Goal: Task Accomplishment & Management: Use online tool/utility

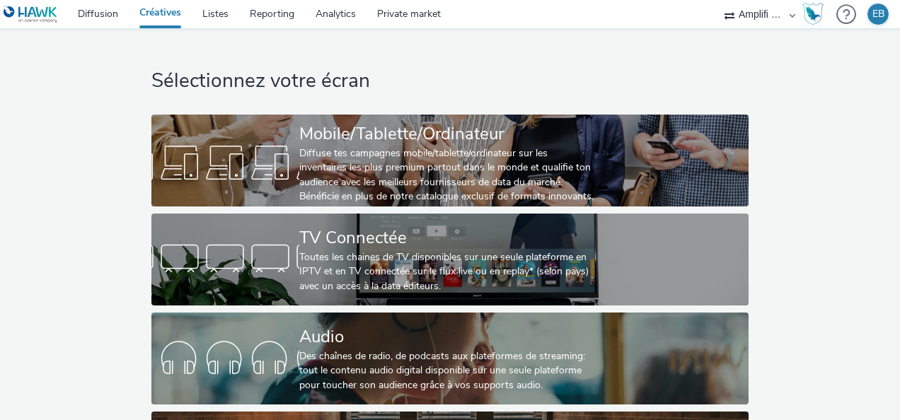
select select "d57a0b46-ef33-4938-977b-e6d07593e41f"
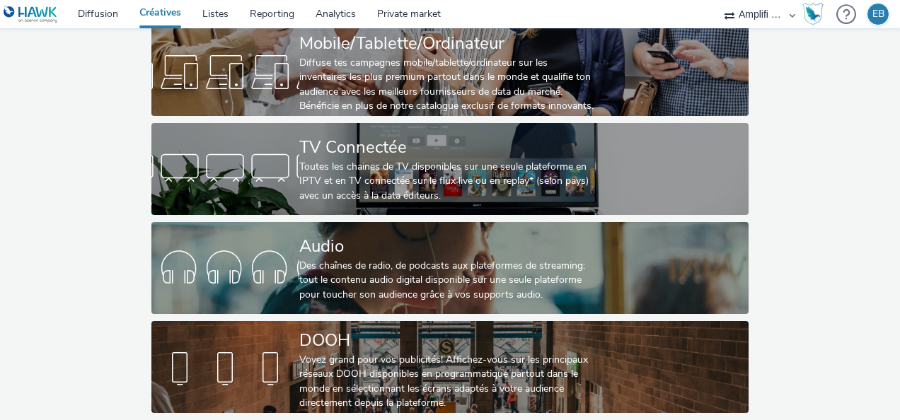
scroll to position [101, 0]
click at [91, 12] on link "Diffusion" at bounding box center [98, 14] width 62 height 28
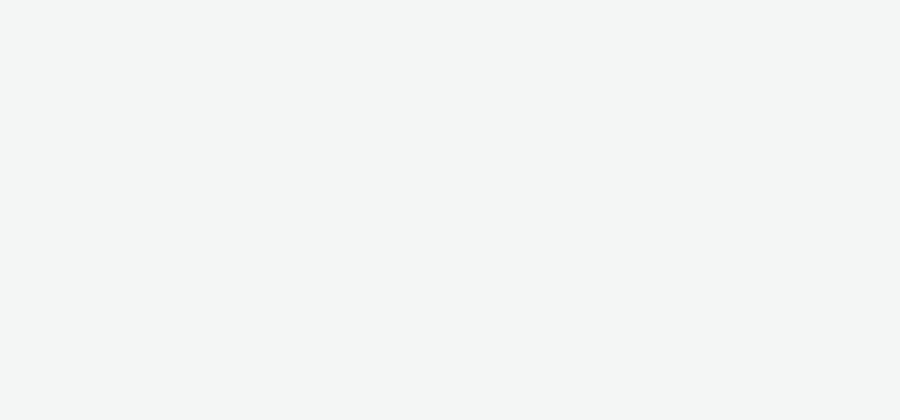
select select "d57a0b46-ef33-4938-977b-e6d07593e41f"
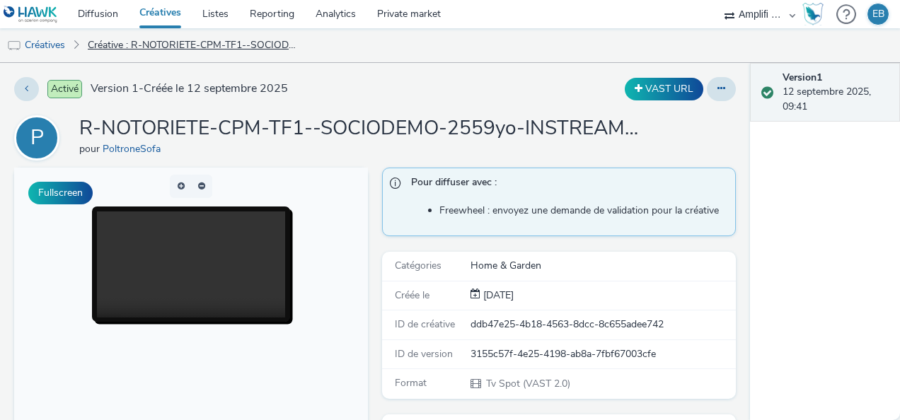
click at [214, 58] on link "Créative : R-NOTORIETE-CPM-TF1--SOCIODEMO-2559yo-INSTREAM-1x1-TV-15s-$427404871…" at bounding box center [193, 45] width 225 height 34
click at [40, 51] on link "Créatives" at bounding box center [36, 45] width 72 height 34
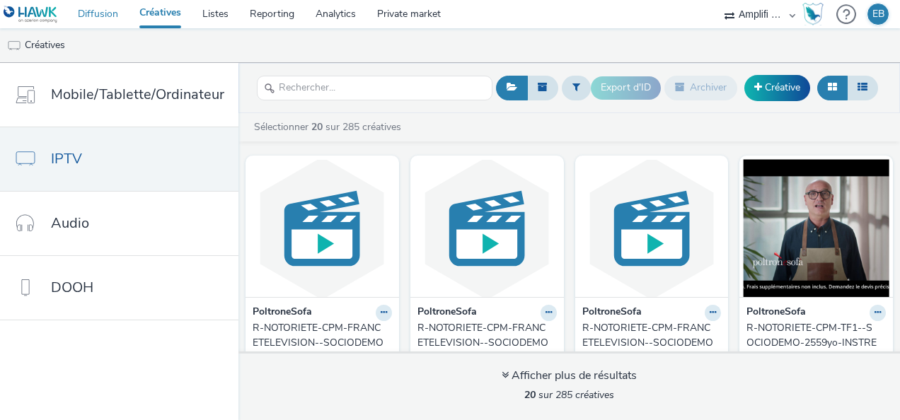
click at [100, 12] on link "Diffusion" at bounding box center [98, 14] width 62 height 28
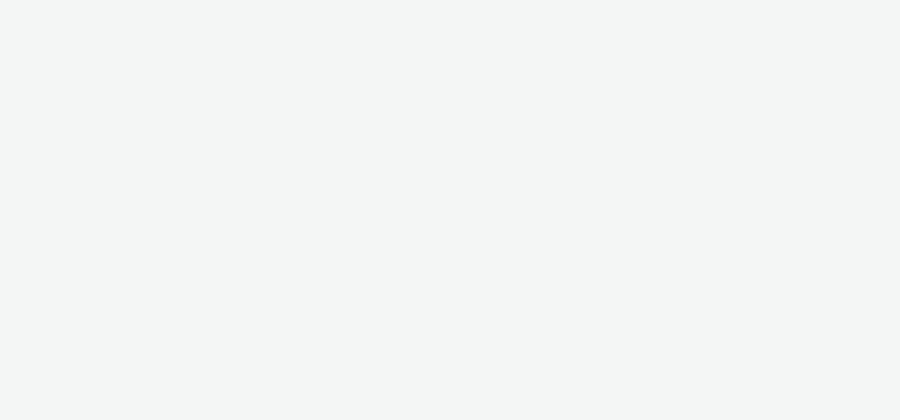
select select "d57a0b46-ef33-4938-977b-e6d07593e41f"
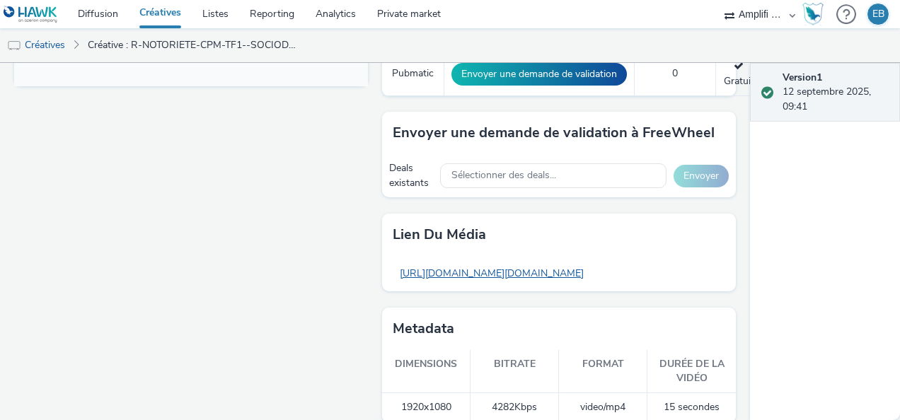
scroll to position [675, 0]
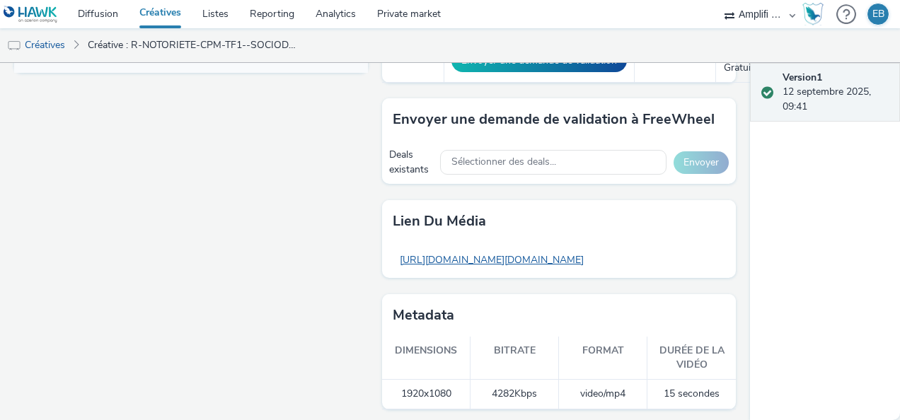
click at [538, 259] on link "https://tabmo-cdn.s3.eu-west-1.amazonaws.com/hawk.tabmo.io/organizations/7e5d39…" at bounding box center [491, 260] width 198 height 28
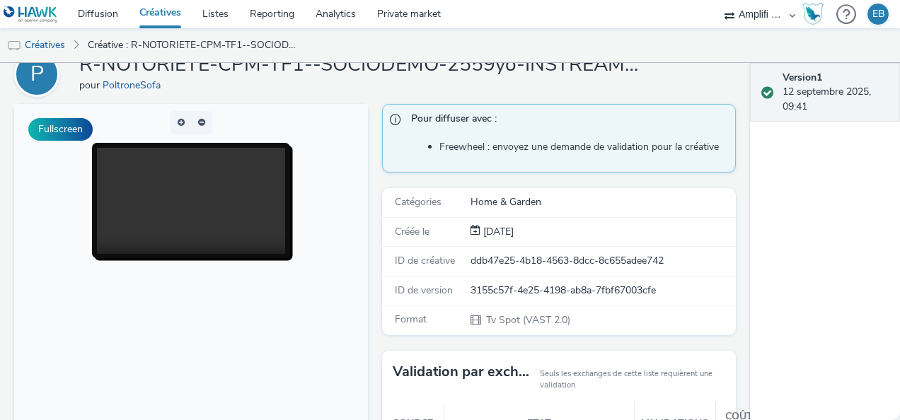
scroll to position [0, 0]
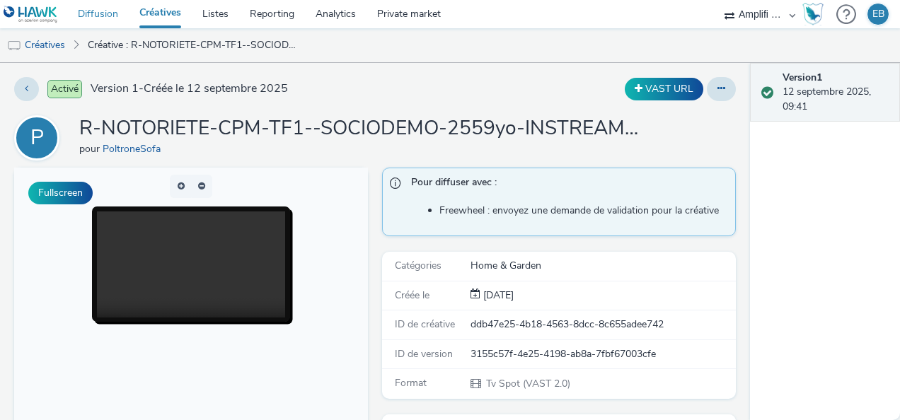
click at [100, 13] on link "Diffusion" at bounding box center [98, 14] width 62 height 28
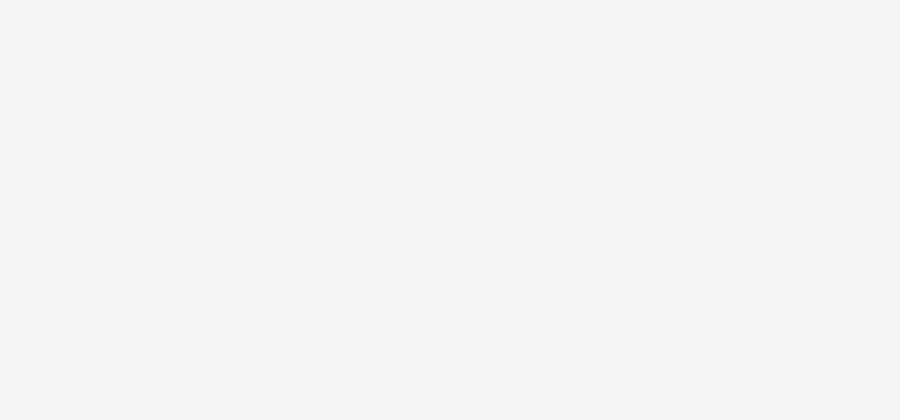
select select "d57a0b46-ef33-4938-977b-e6d07593e41f"
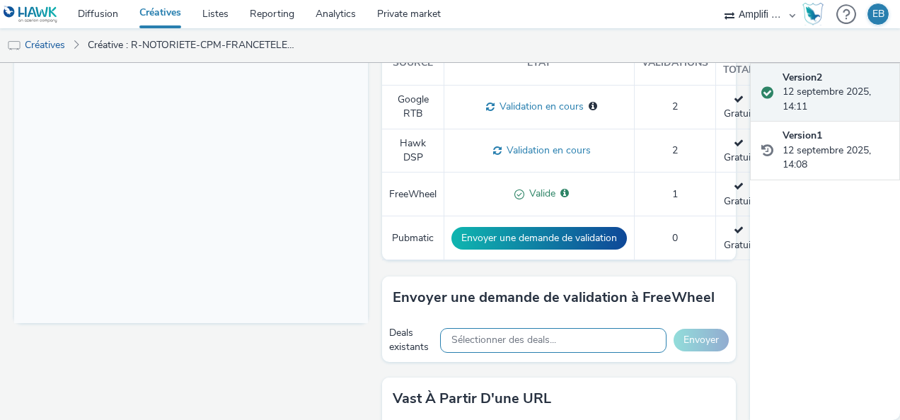
scroll to position [515, 0]
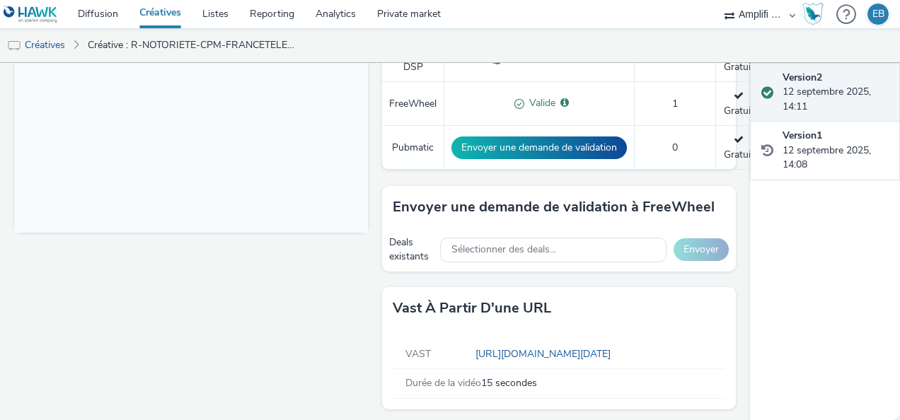
click at [501, 340] on div "VAST https://videos-pub.ftv-publicite.fr/media/creations/69900/51083/dan_poltro…" at bounding box center [558, 354] width 332 height 29
click at [504, 347] on link "https://videos-pub.ftv-publicite.fr/media/creations/69900/51083/dan_poltrone_w3…" at bounding box center [545, 353] width 141 height 13
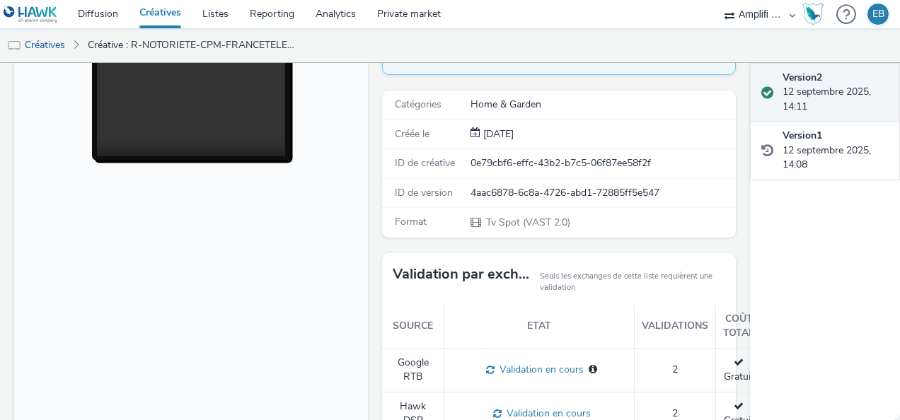
scroll to position [0, 0]
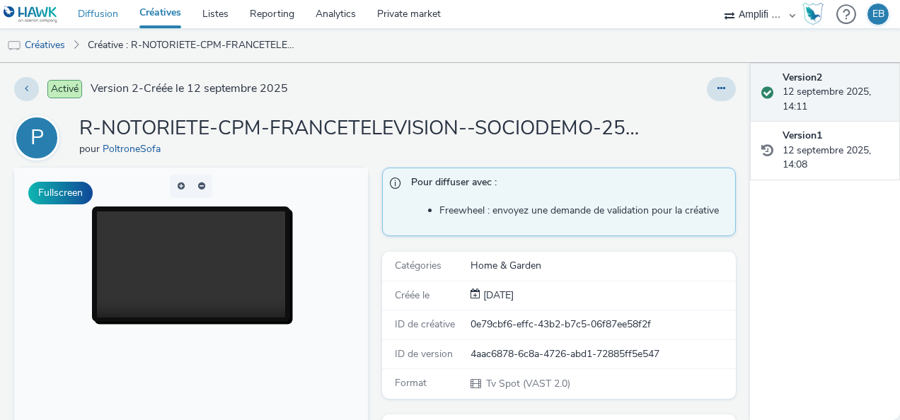
click at [103, 17] on link "Diffusion" at bounding box center [98, 14] width 62 height 28
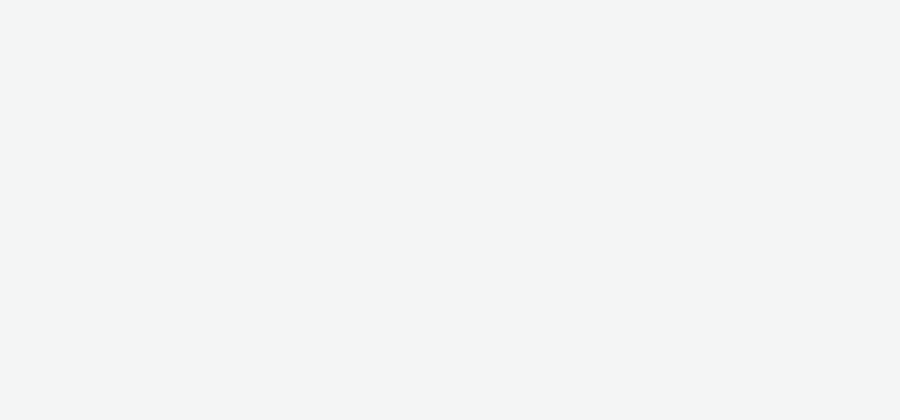
select select "d57a0b46-ef33-4938-977b-e6d07593e41f"
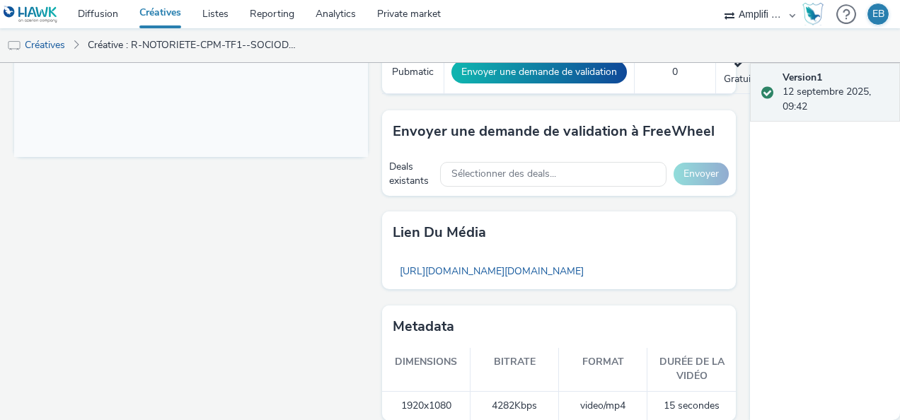
scroll to position [603, 0]
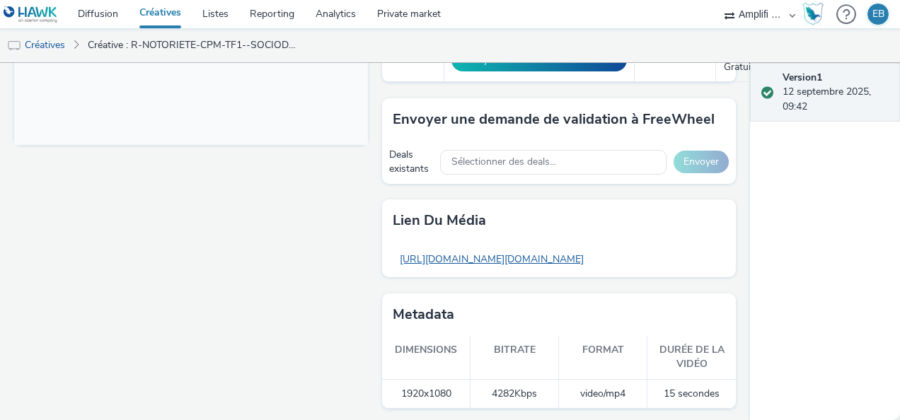
click at [545, 252] on link "[URL][DOMAIN_NAME][DOMAIN_NAME]" at bounding box center [491, 259] width 198 height 28
click at [89, 14] on link "Diffusion" at bounding box center [98, 14] width 62 height 28
